Goal: Navigation & Orientation: Find specific page/section

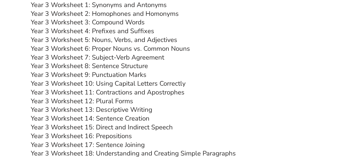
scroll to position [1844, 0]
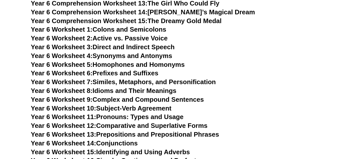
scroll to position [5460, 0]
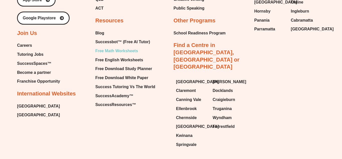
click at [132, 47] on span "Free Math Worksheets" at bounding box center [116, 51] width 43 height 8
